Goal: Task Accomplishment & Management: Complete application form

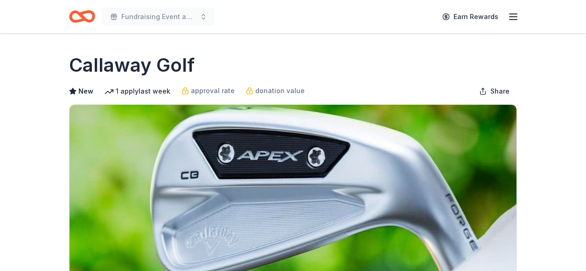
scroll to position [503, 0]
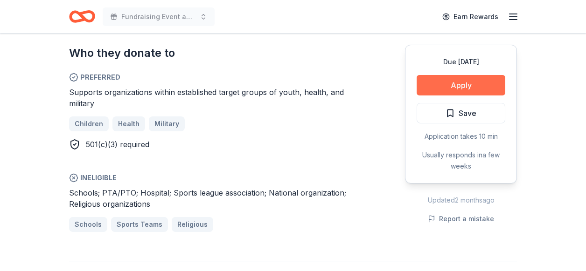
click at [476, 90] on button "Apply" at bounding box center [460, 85] width 89 height 21
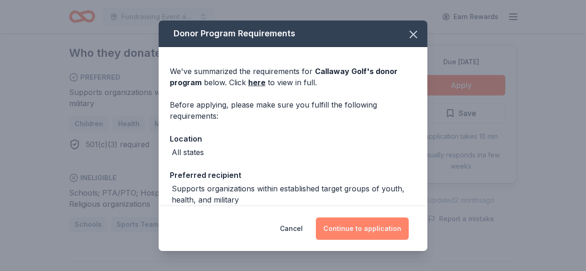
click at [359, 230] on button "Continue to application" at bounding box center [362, 229] width 93 height 22
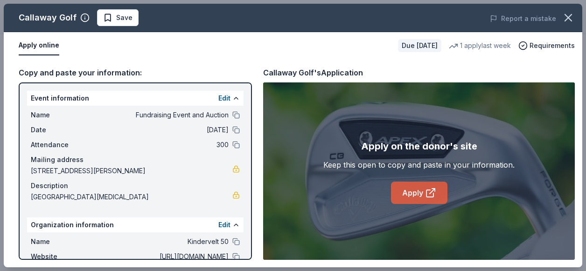
click at [419, 193] on link "Apply" at bounding box center [419, 193] width 56 height 22
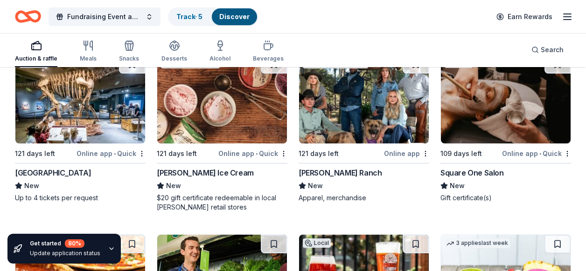
scroll to position [4711, 0]
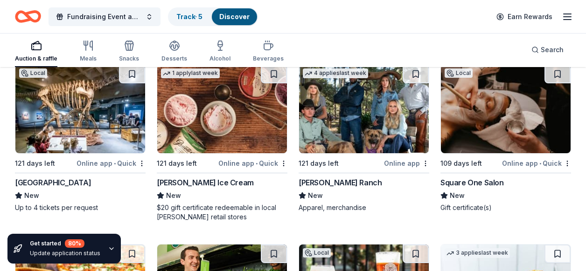
click at [246, 163] on div "Online app • Quick" at bounding box center [252, 164] width 69 height 12
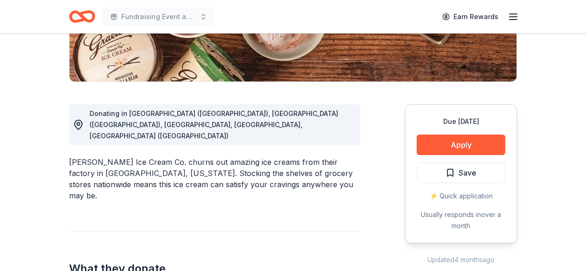
scroll to position [205, 0]
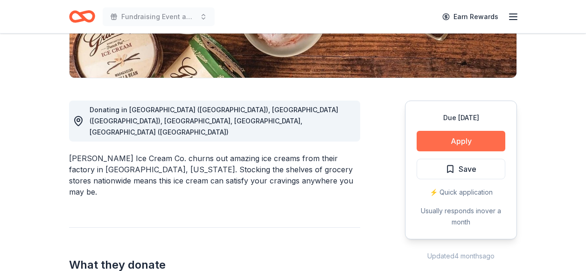
click at [476, 145] on button "Apply" at bounding box center [460, 141] width 89 height 21
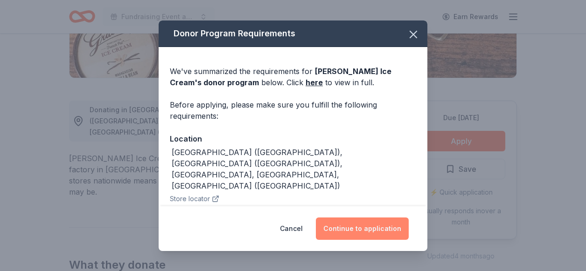
click at [352, 229] on button "Continue to application" at bounding box center [362, 229] width 93 height 22
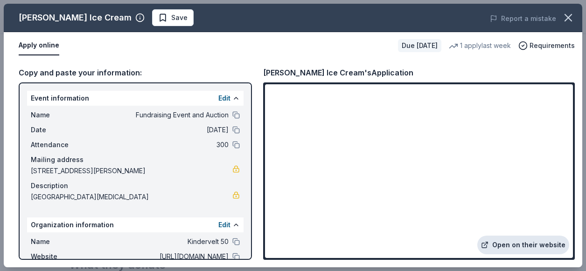
click at [501, 246] on link "Open on their website" at bounding box center [523, 245] width 92 height 19
